Goal: Information Seeking & Learning: Learn about a topic

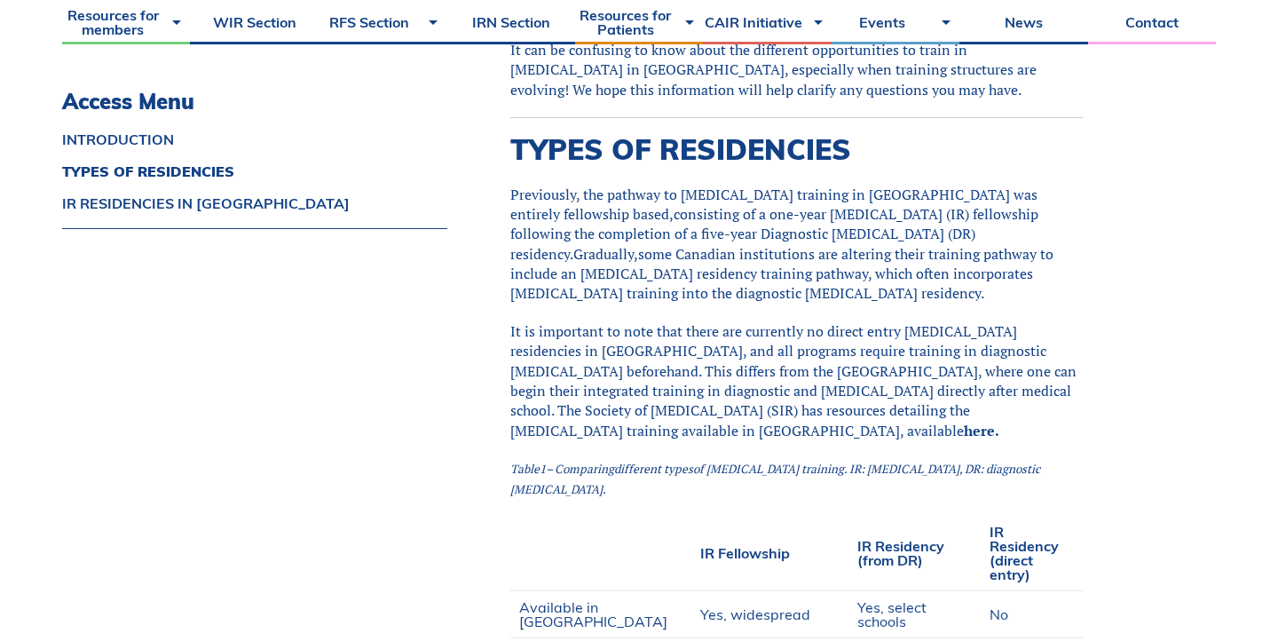
scroll to position [578, 0]
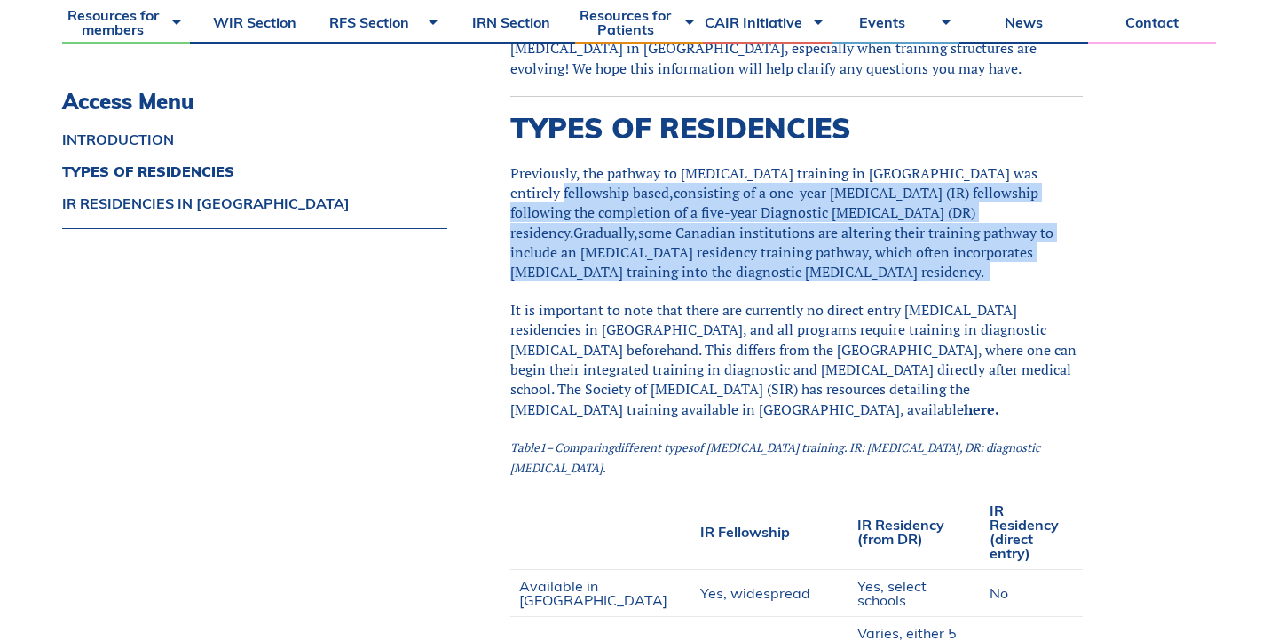
drag, startPoint x: 516, startPoint y: 184, endPoint x: 616, endPoint y: 293, distance: 148.2
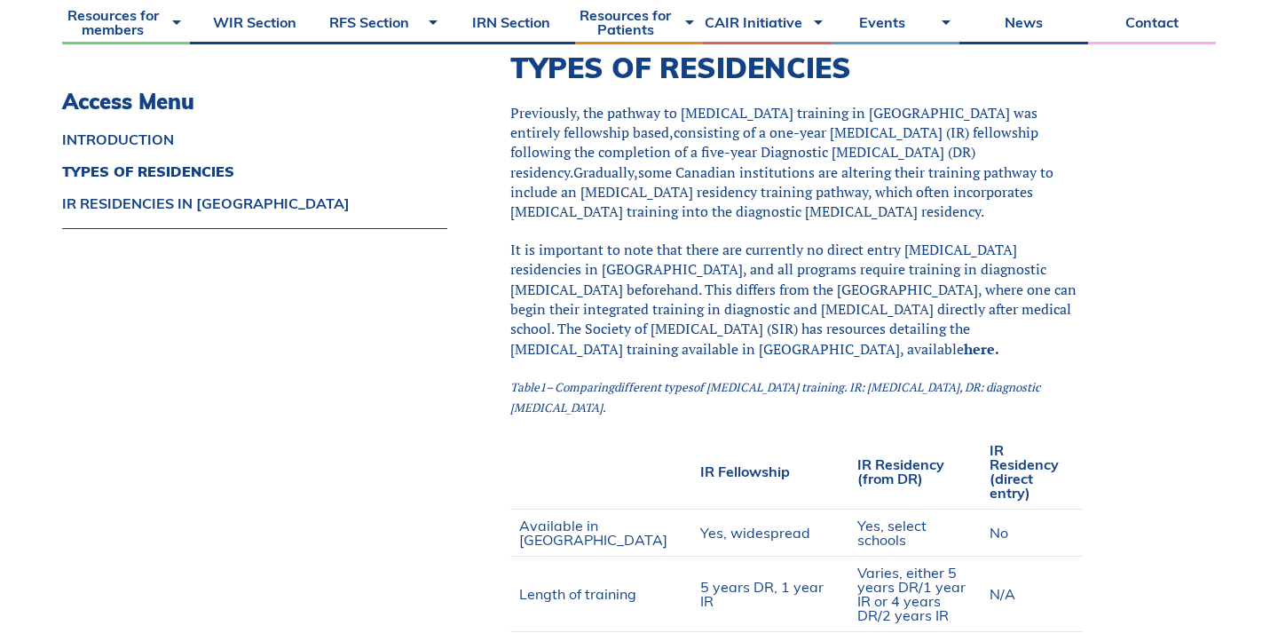
scroll to position [625, 0]
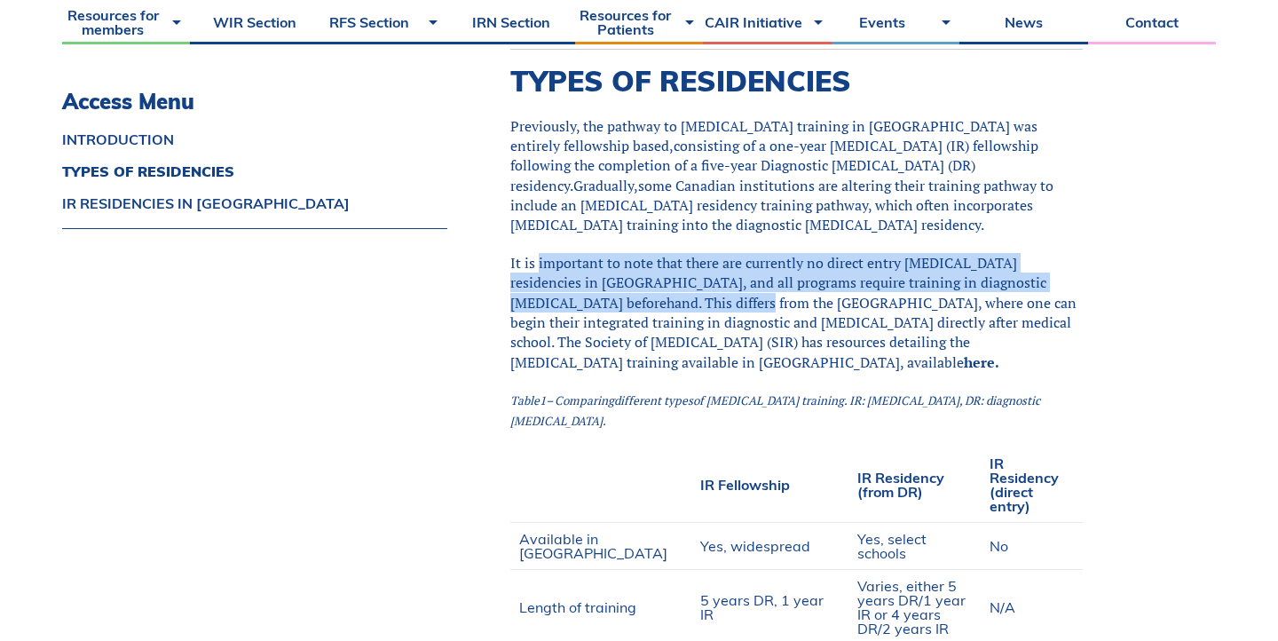
drag, startPoint x: 537, startPoint y: 267, endPoint x: 699, endPoint y: 299, distance: 165.5
click at [699, 299] on span "It is important to note that there are currently no direct entry [MEDICAL_DATA]…" at bounding box center [793, 312] width 566 height 119
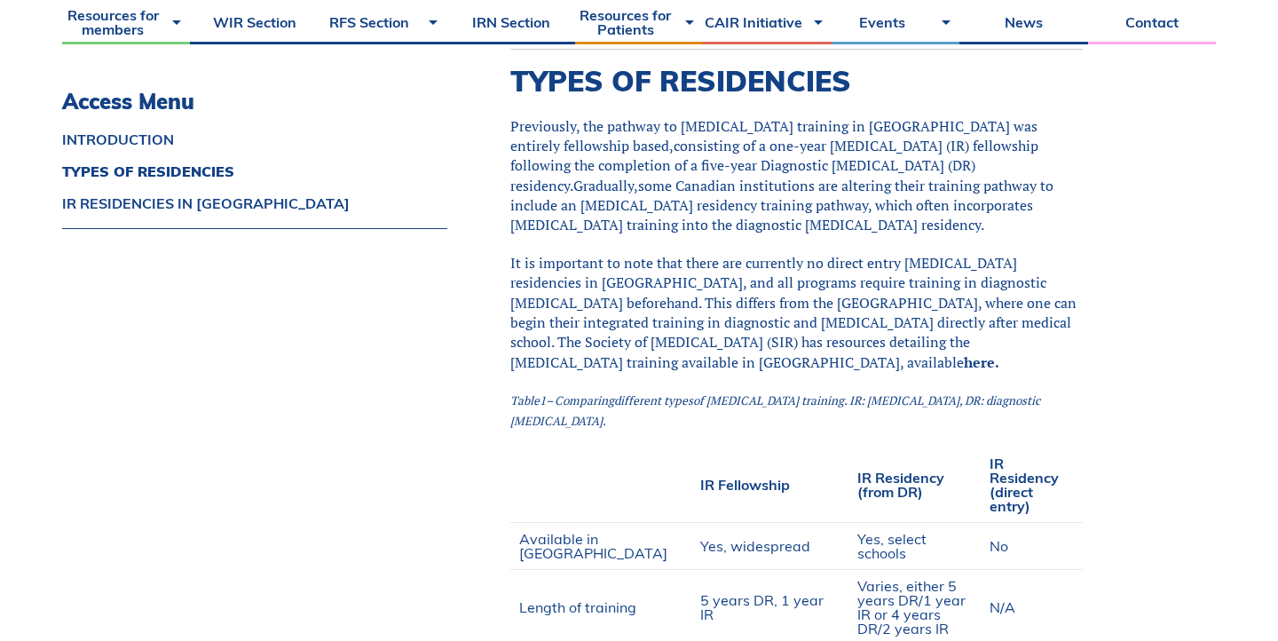
click at [789, 370] on span "It is important to note that there are currently no direct entry [MEDICAL_DATA]…" at bounding box center [793, 312] width 566 height 119
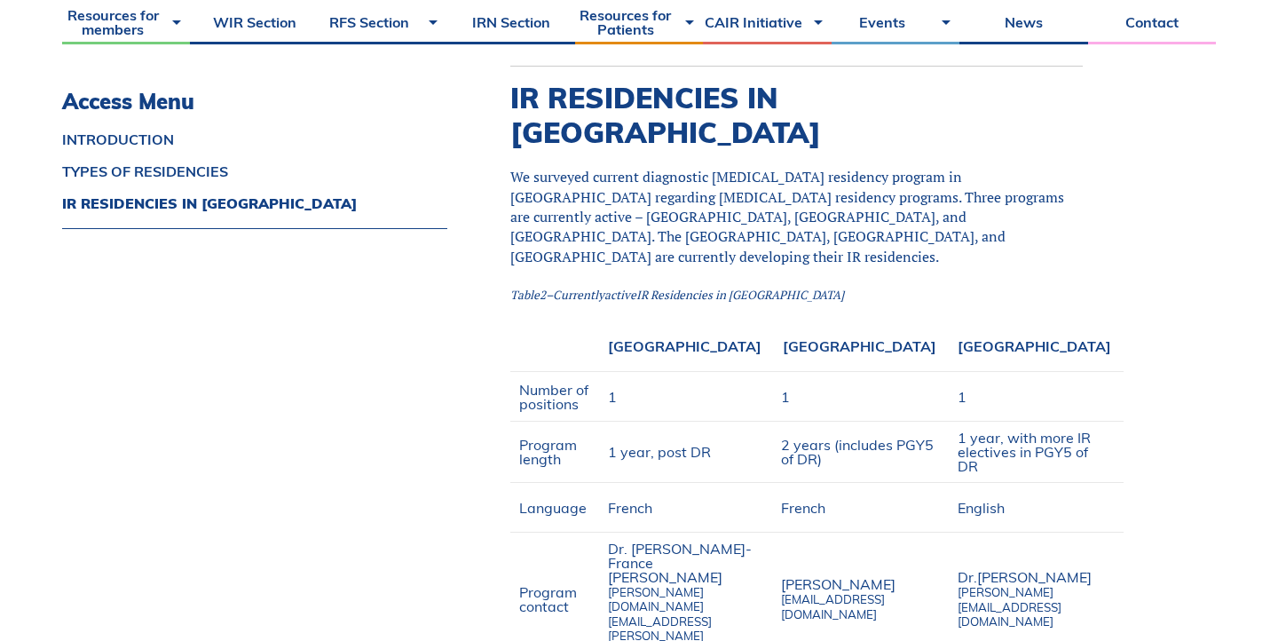
scroll to position [1316, 0]
drag, startPoint x: 538, startPoint y: 113, endPoint x: 582, endPoint y: 144, distance: 54.2
click at [582, 168] on span "We surveyed current diagnostic [MEDICAL_DATA] residency program in [GEOGRAPHIC_…" at bounding box center [787, 217] width 554 height 99
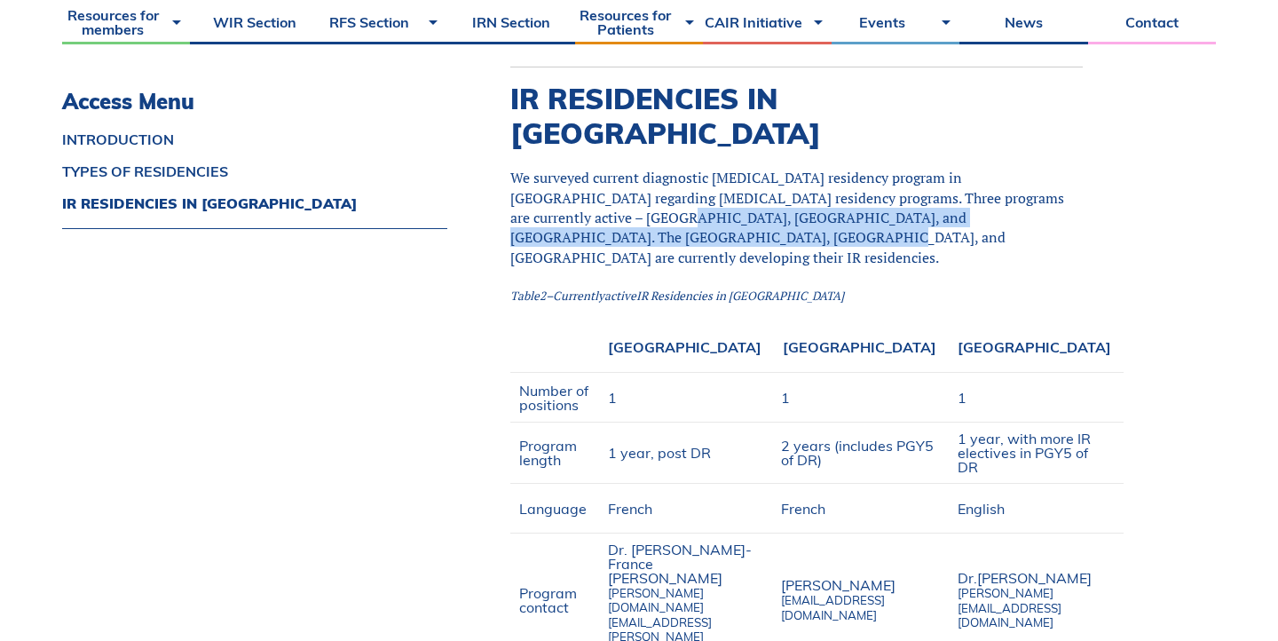
drag, startPoint x: 582, startPoint y: 144, endPoint x: 635, endPoint y: 156, distance: 53.8
click at [635, 168] on span "We surveyed current diagnostic [MEDICAL_DATA] residency program in [GEOGRAPHIC_…" at bounding box center [787, 217] width 554 height 99
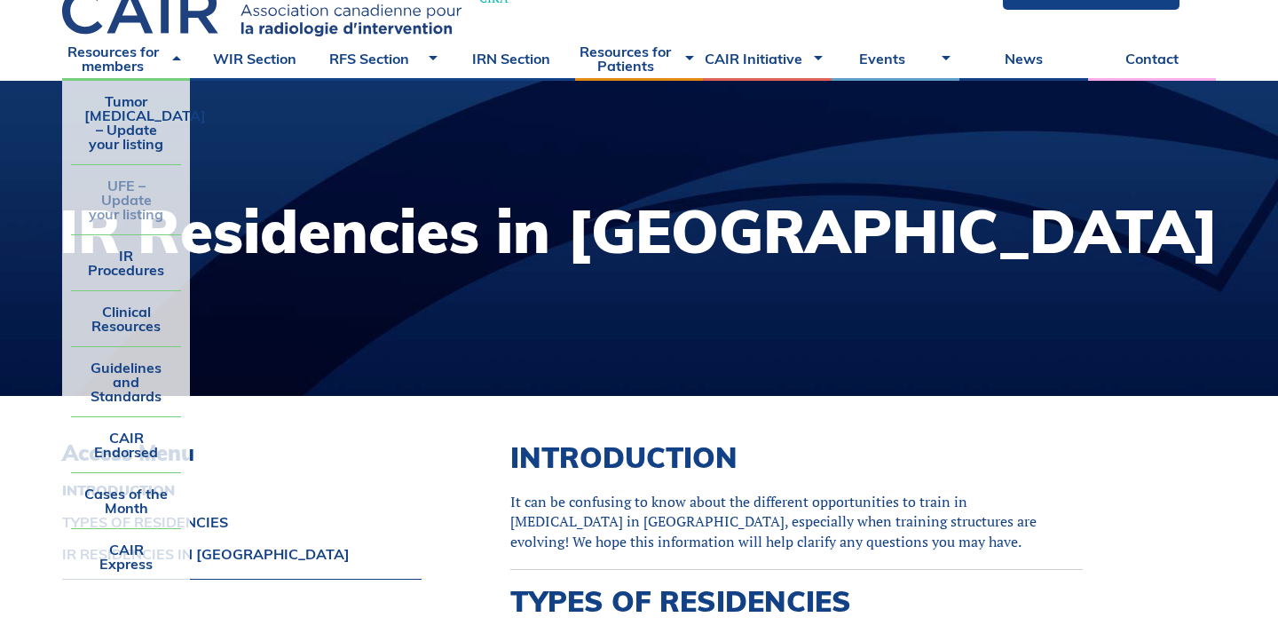
scroll to position [83, 0]
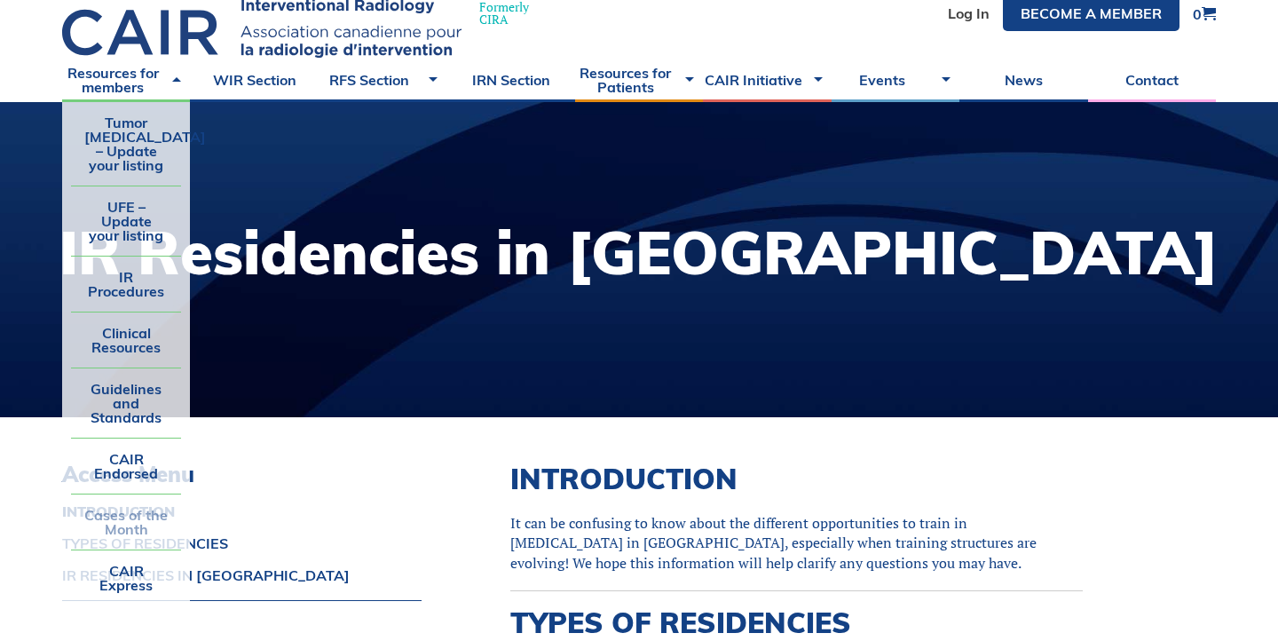
click at [129, 518] on link "Cases of the Month" at bounding box center [126, 521] width 110 height 55
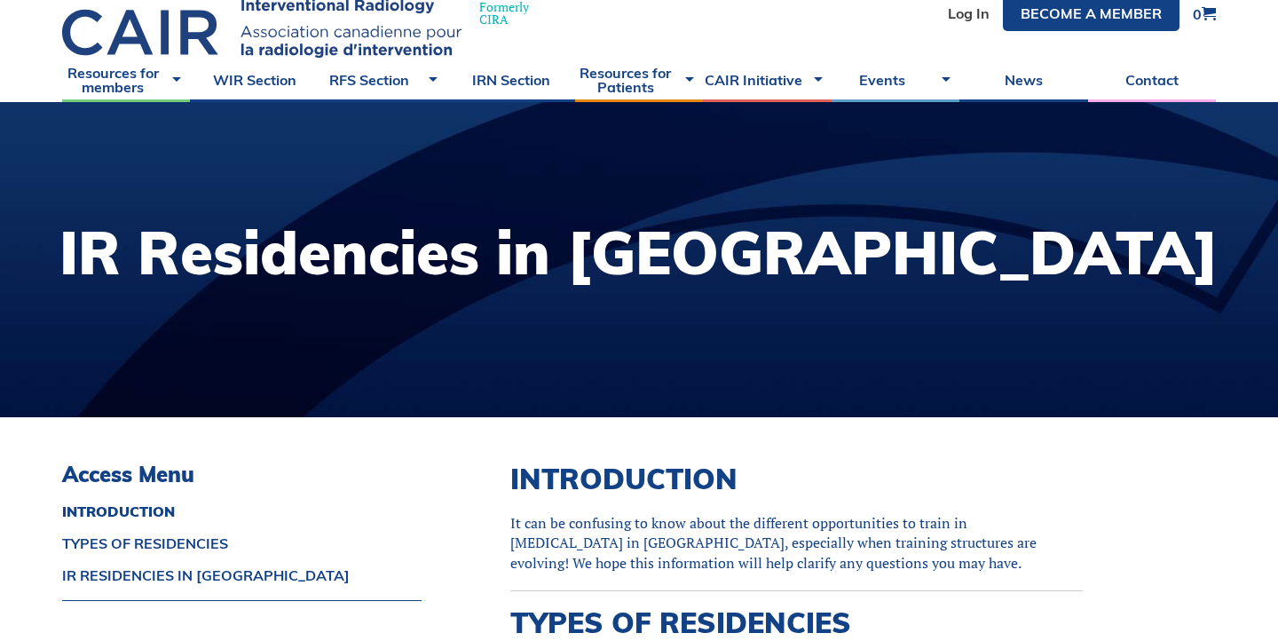
scroll to position [35, 0]
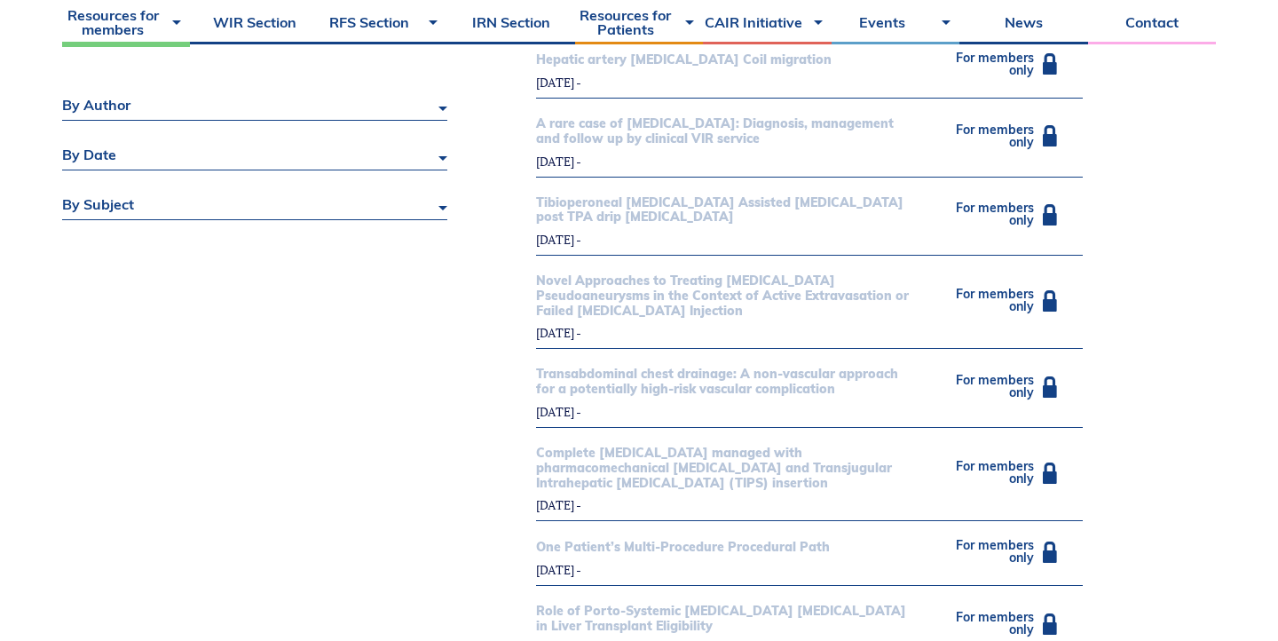
scroll to position [684, 0]
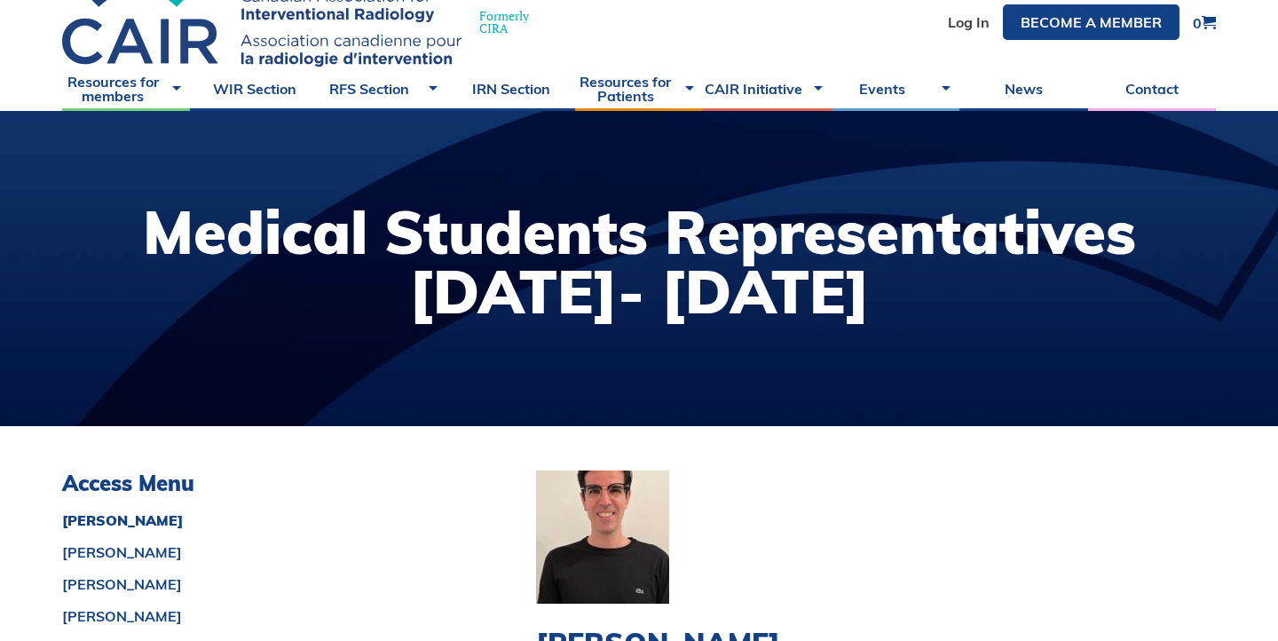
scroll to position [83, 0]
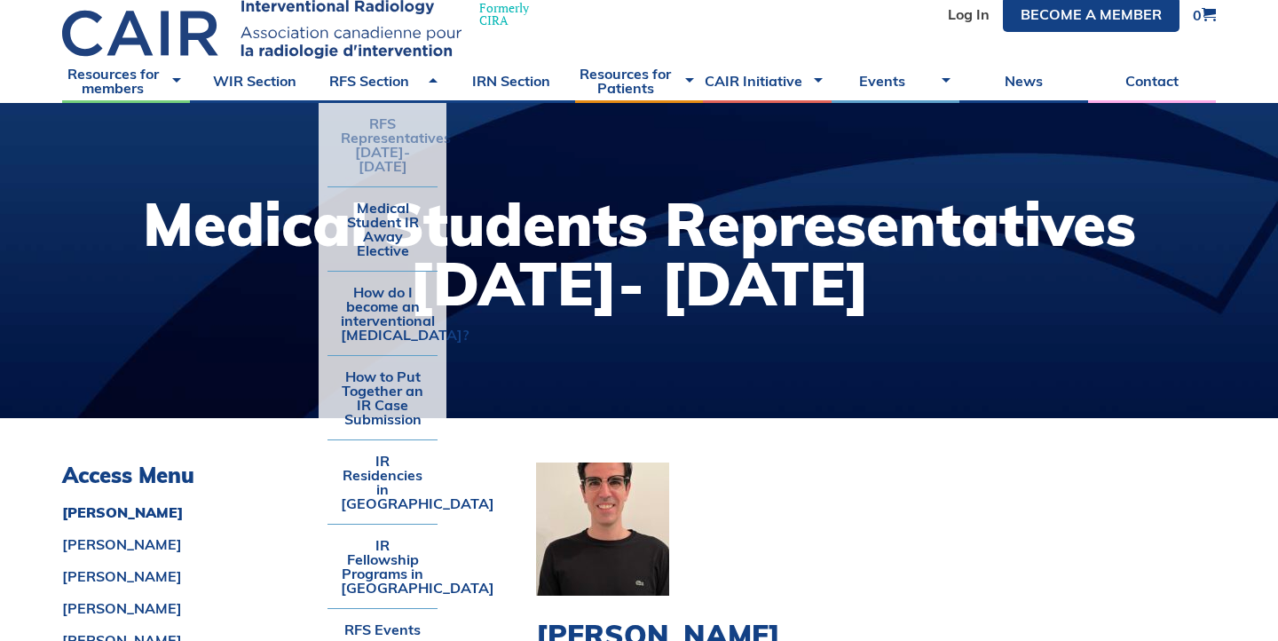
click at [393, 158] on link "RFS Representatives [DATE]-[DATE]" at bounding box center [382, 144] width 110 height 83
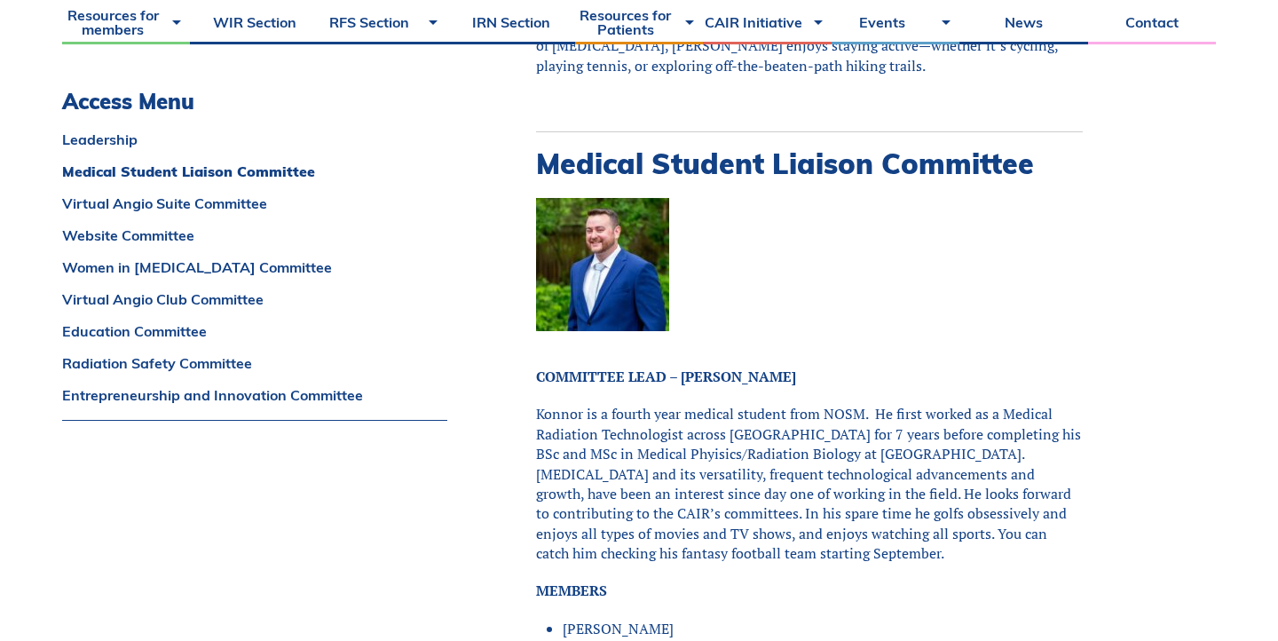
scroll to position [1275, 0]
